Goal: Transaction & Acquisition: Download file/media

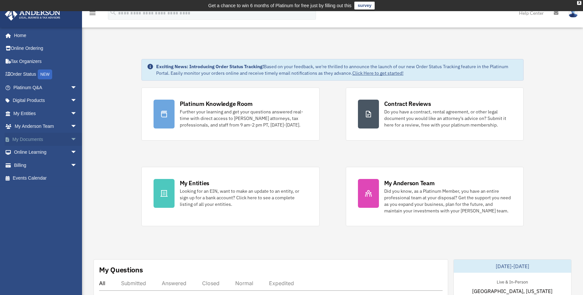
click at [29, 140] on link "My Documents arrow_drop_down" at bounding box center [46, 139] width 82 height 13
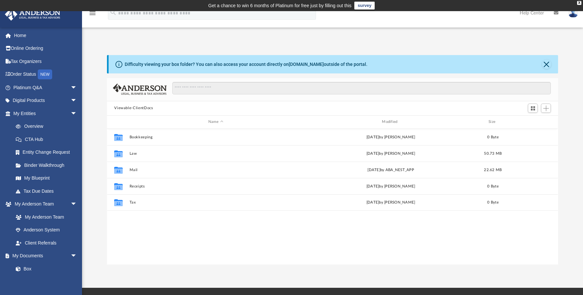
scroll to position [144, 446]
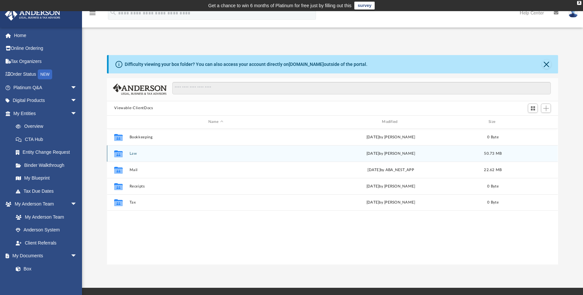
click at [130, 154] on button "Law" at bounding box center [216, 154] width 172 height 4
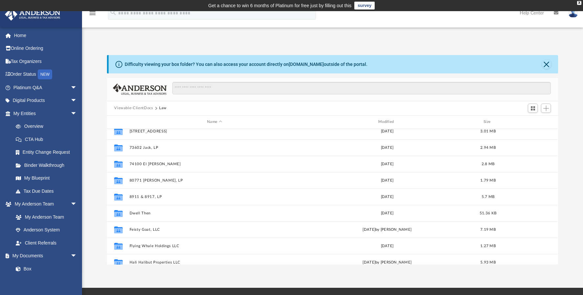
scroll to position [92, 0]
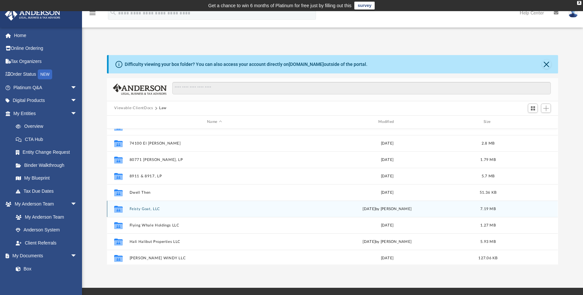
click at [152, 209] on button "Feisty Goat, LLC" at bounding box center [215, 209] width 170 height 4
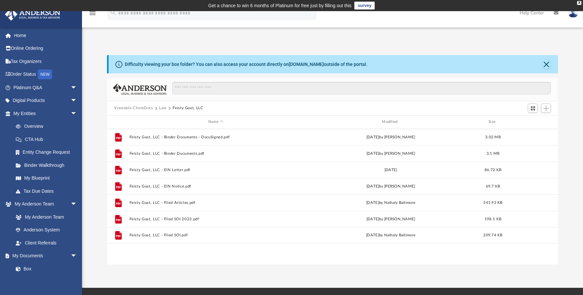
scroll to position [0, 0]
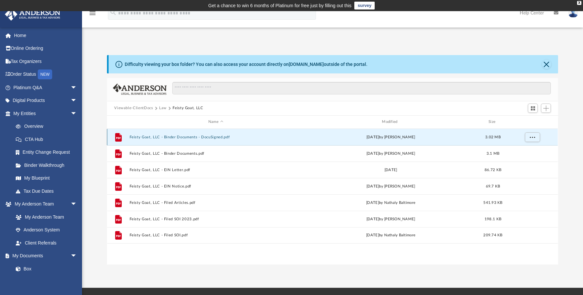
click at [189, 138] on button "Feisty Goat, LLC - Binder Documents - DocuSigned.pdf" at bounding box center [216, 137] width 172 height 4
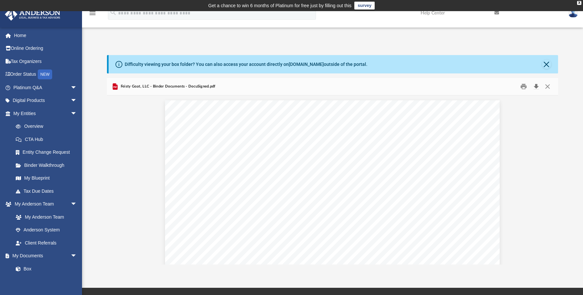
click at [538, 87] on button "Download" at bounding box center [536, 86] width 12 height 10
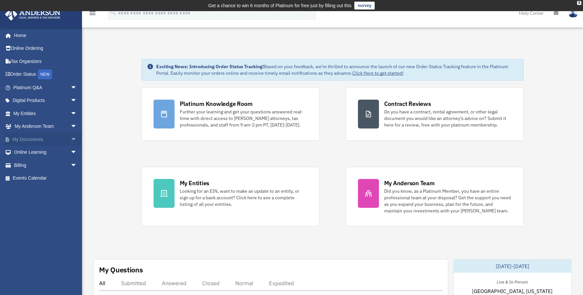
click at [31, 138] on link "My Documents arrow_drop_down" at bounding box center [46, 139] width 82 height 13
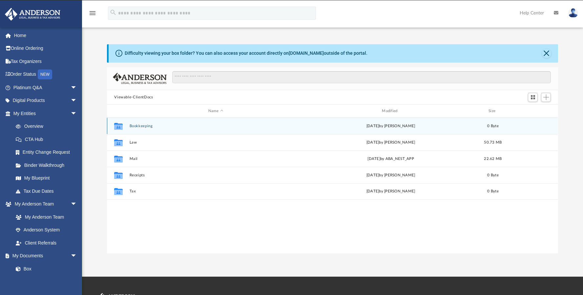
scroll to position [144, 446]
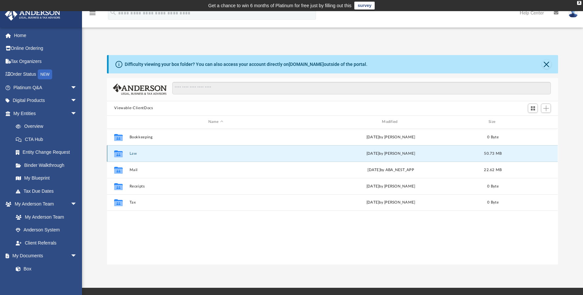
click at [132, 154] on button "Law" at bounding box center [216, 154] width 172 height 4
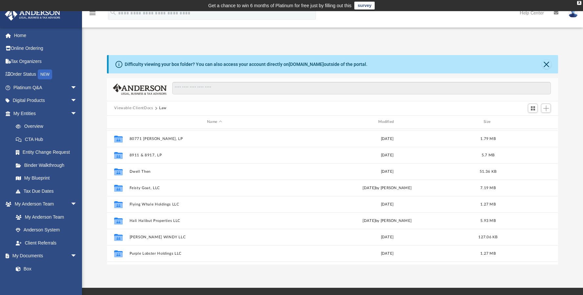
scroll to position [115, 0]
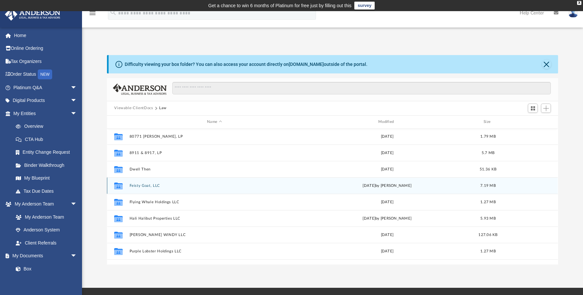
click at [145, 188] on div "Collaborated Folder Feisty Goat, LLC [DATE] by [PERSON_NAME] 7.19 MB" at bounding box center [332, 185] width 451 height 16
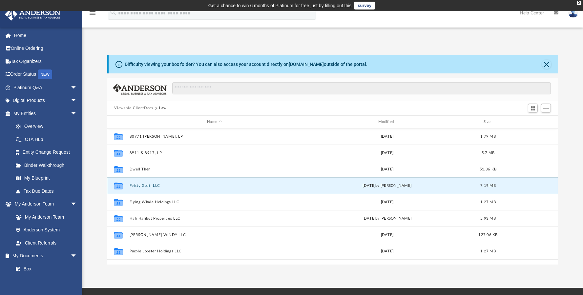
click at [146, 185] on button "Feisty Goat, LLC" at bounding box center [215, 186] width 170 height 4
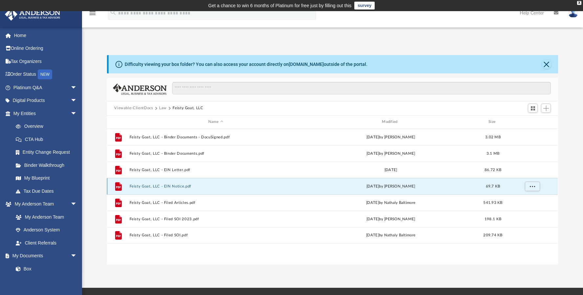
click at [177, 186] on button "Feisty Goat, LLC - EIN Notice.pdf" at bounding box center [216, 186] width 172 height 4
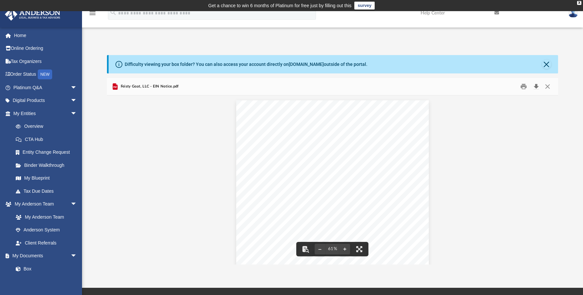
click at [535, 88] on button "Download" at bounding box center [536, 86] width 12 height 10
click at [550, 87] on button "Close" at bounding box center [547, 86] width 12 height 10
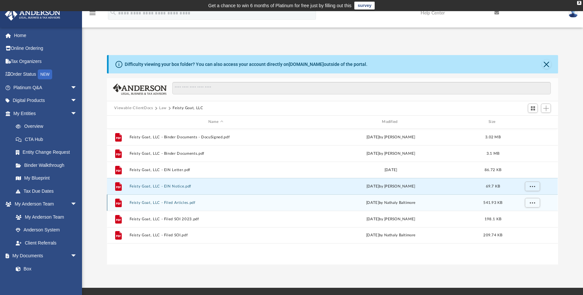
click at [169, 203] on button "Feisty Goat, LLC - Filed Articles.pdf" at bounding box center [216, 203] width 172 height 4
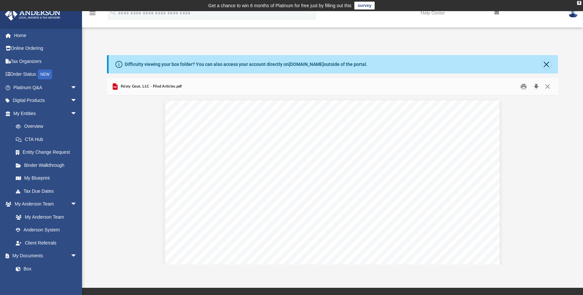
click at [536, 87] on button "Download" at bounding box center [536, 86] width 12 height 10
